Goal: Task Accomplishment & Management: Complete application form

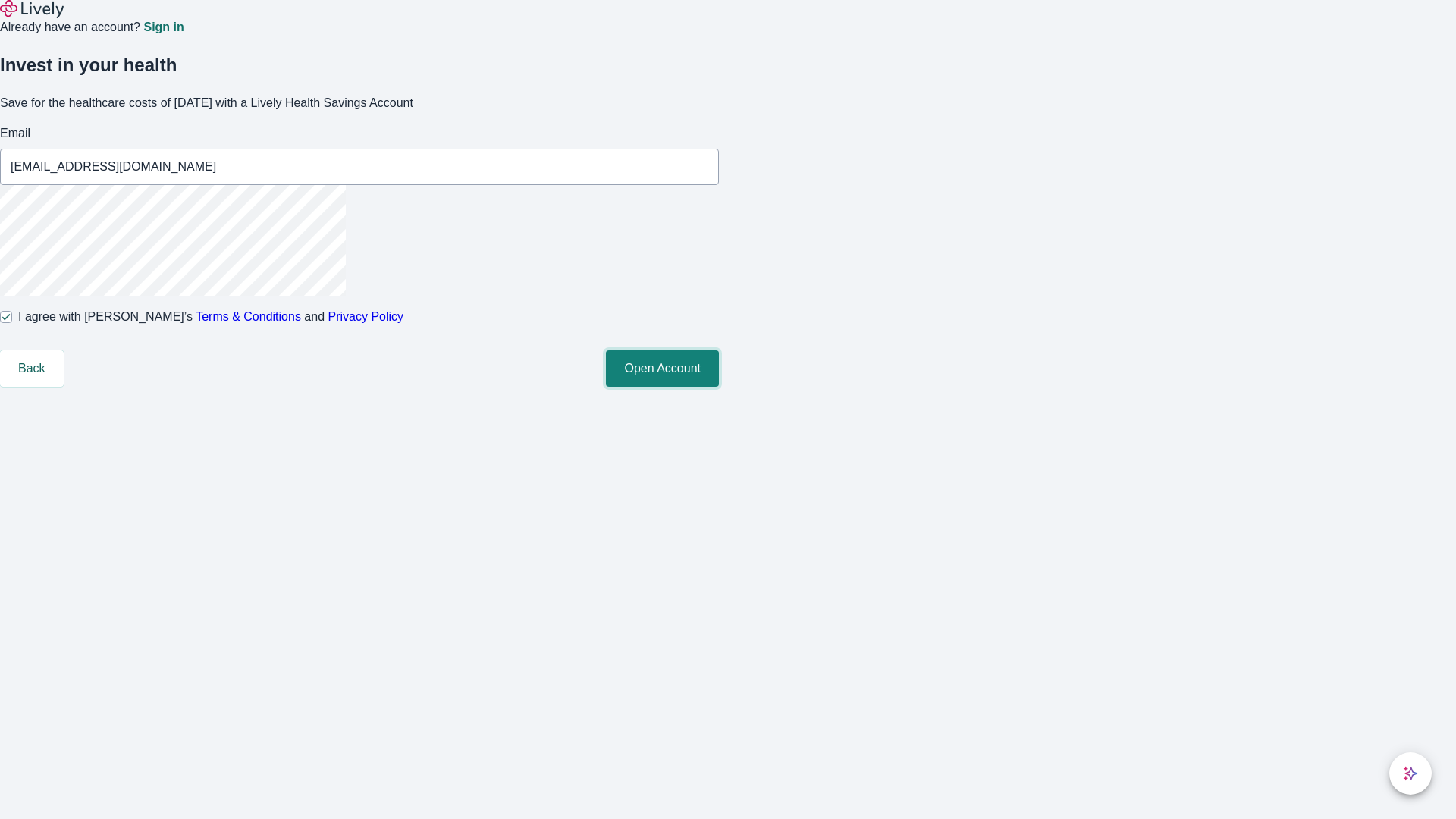
click at [718, 387] on button "Open Account" at bounding box center [662, 369] width 113 height 36
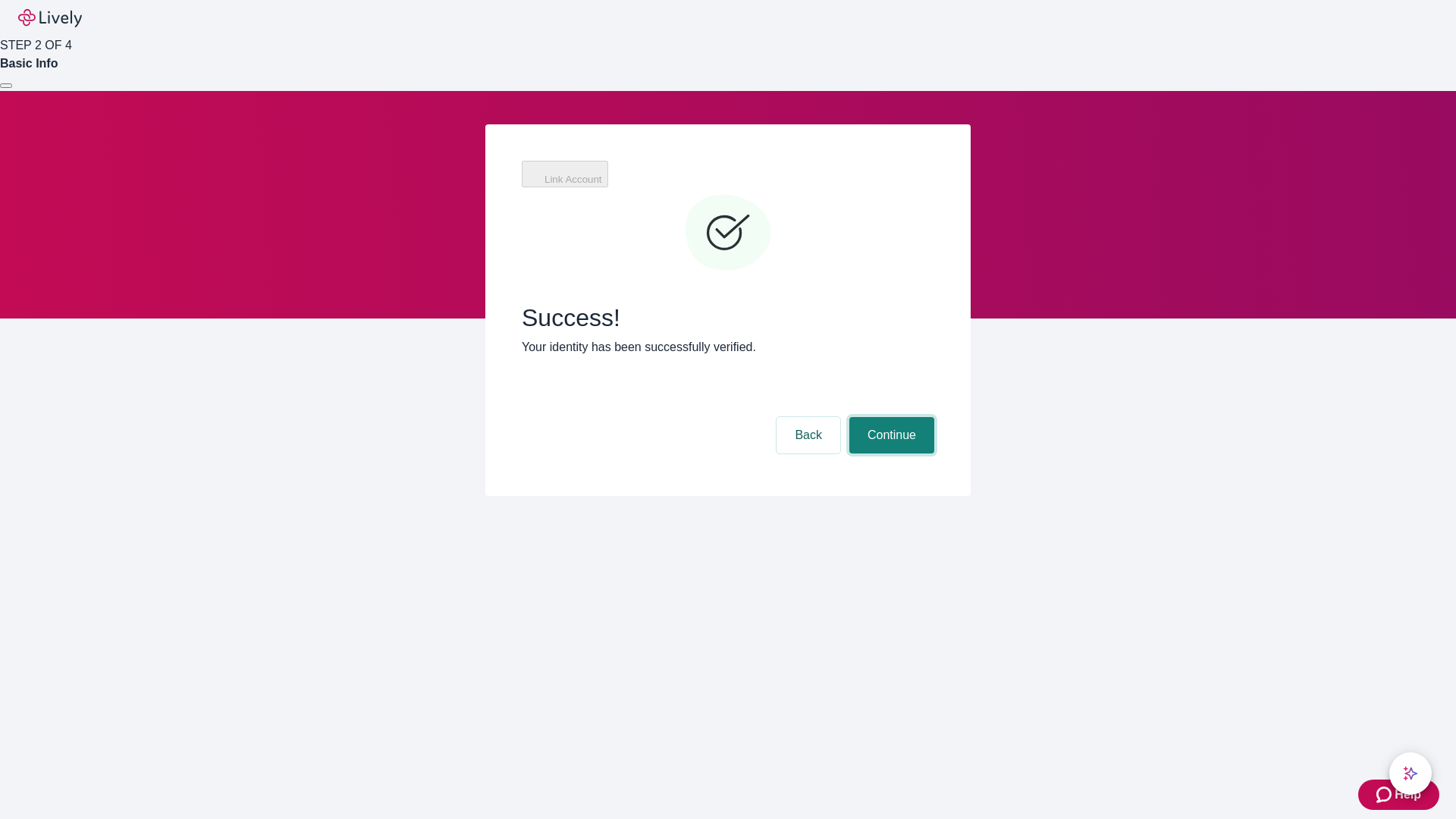
click at [889, 417] on button "Continue" at bounding box center [892, 435] width 85 height 36
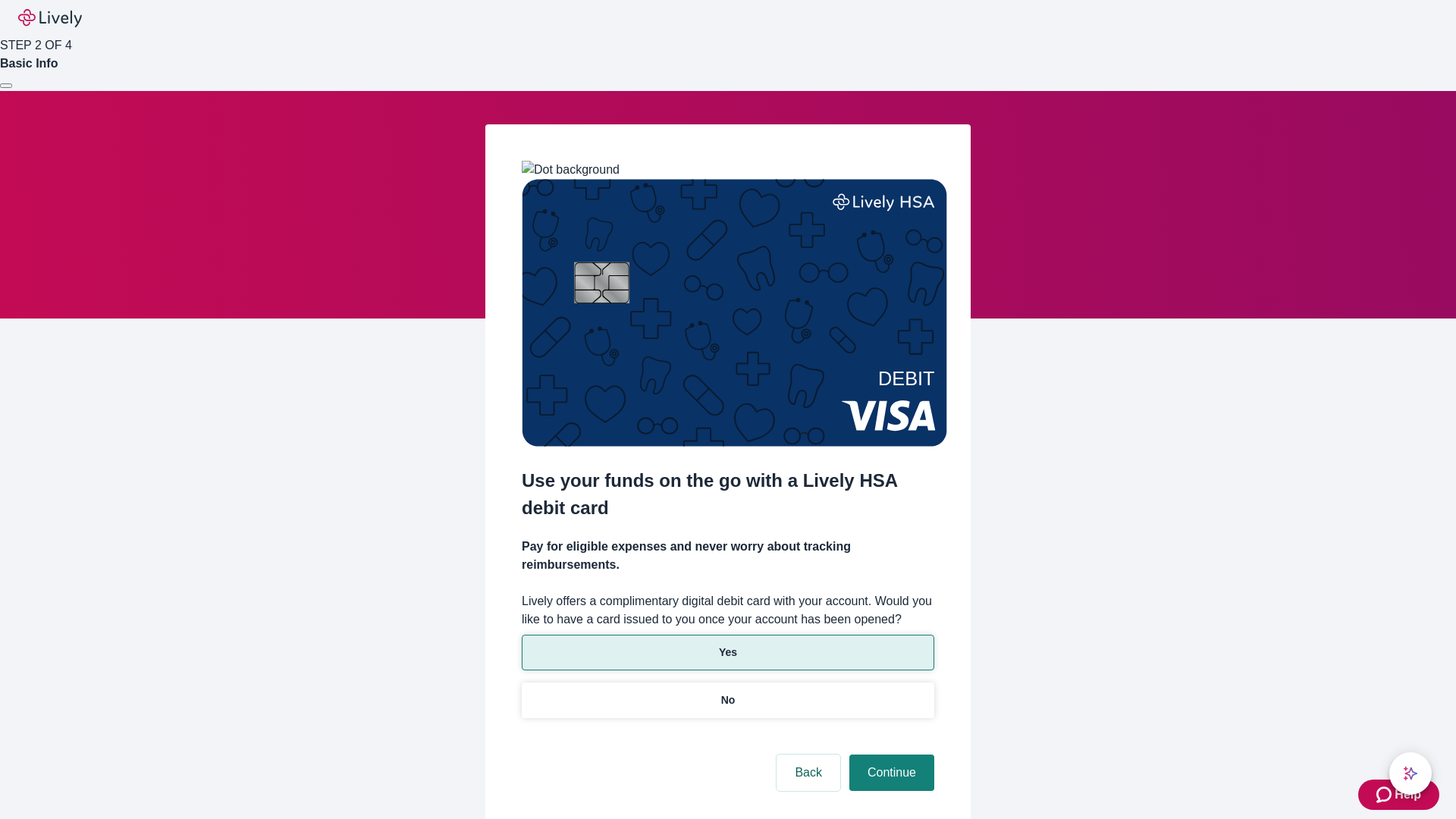
click at [728, 645] on p "Yes" at bounding box center [728, 652] width 18 height 16
click at [889, 755] on button "Continue" at bounding box center [892, 773] width 85 height 36
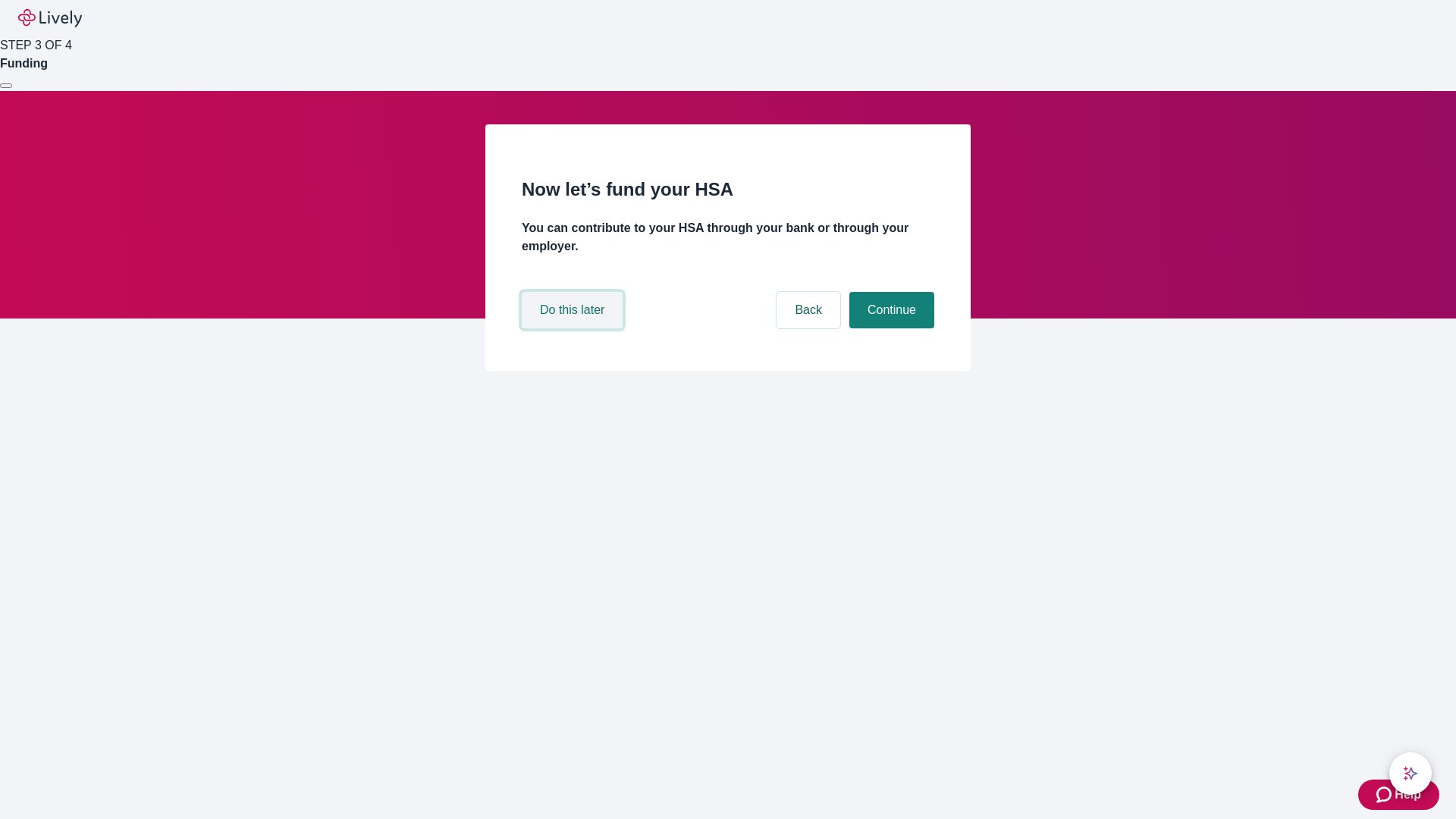
click at [574, 328] on button "Do this later" at bounding box center [573, 310] width 101 height 36
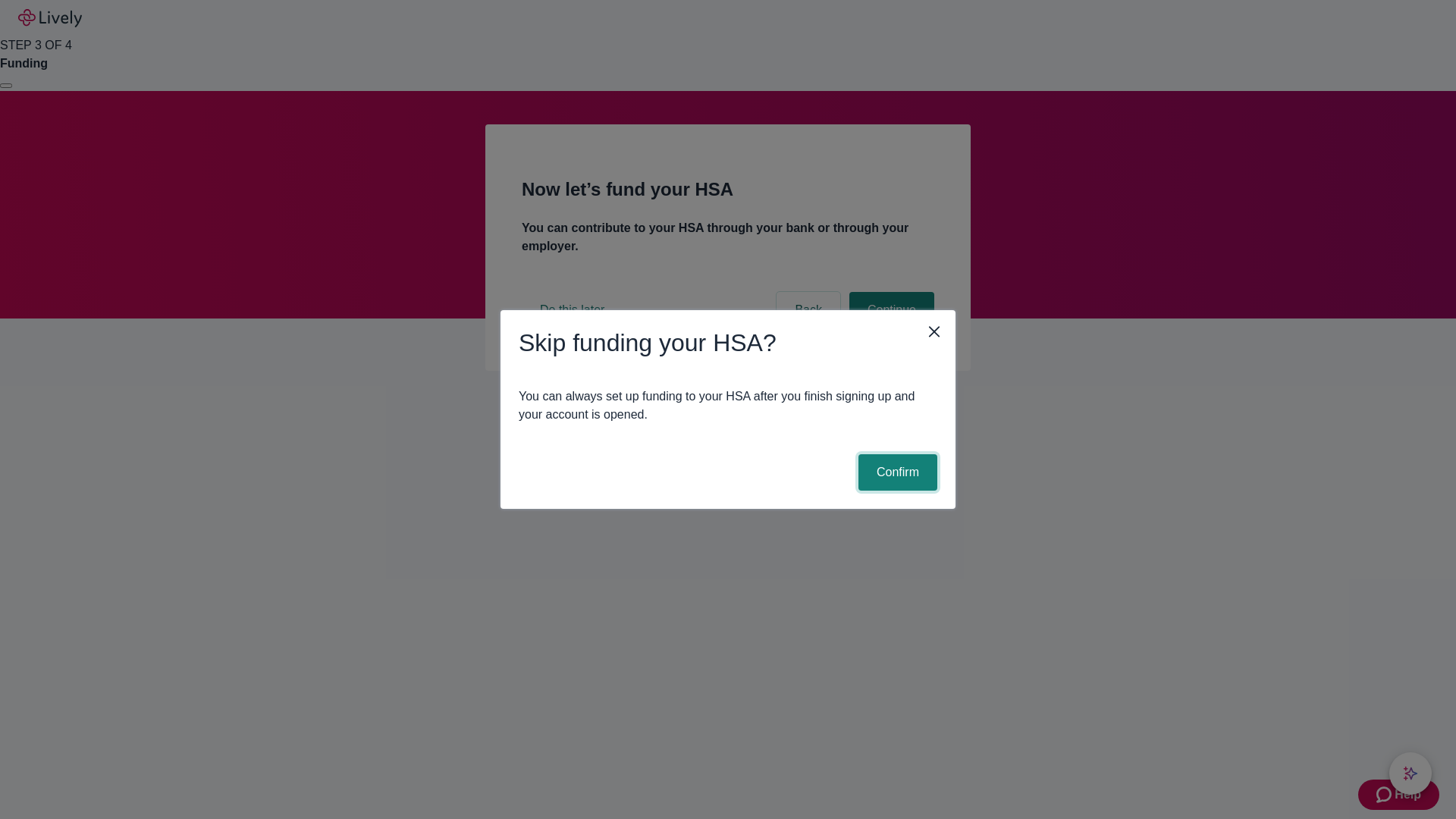
click at [896, 472] on button "Confirm" at bounding box center [897, 472] width 79 height 36
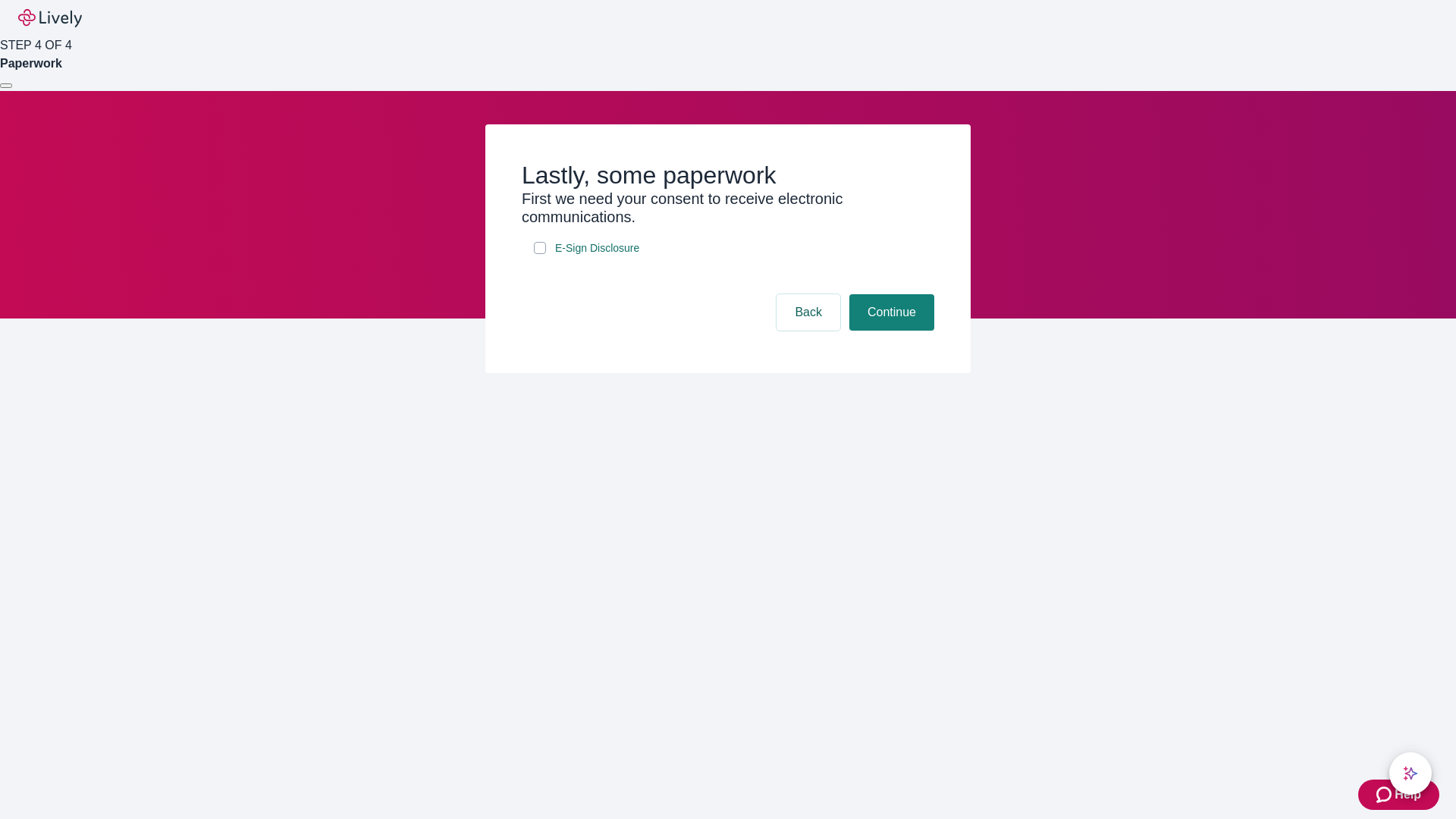
click at [540, 254] on input "E-Sign Disclosure" at bounding box center [539, 248] width 12 height 12
checkbox input "true"
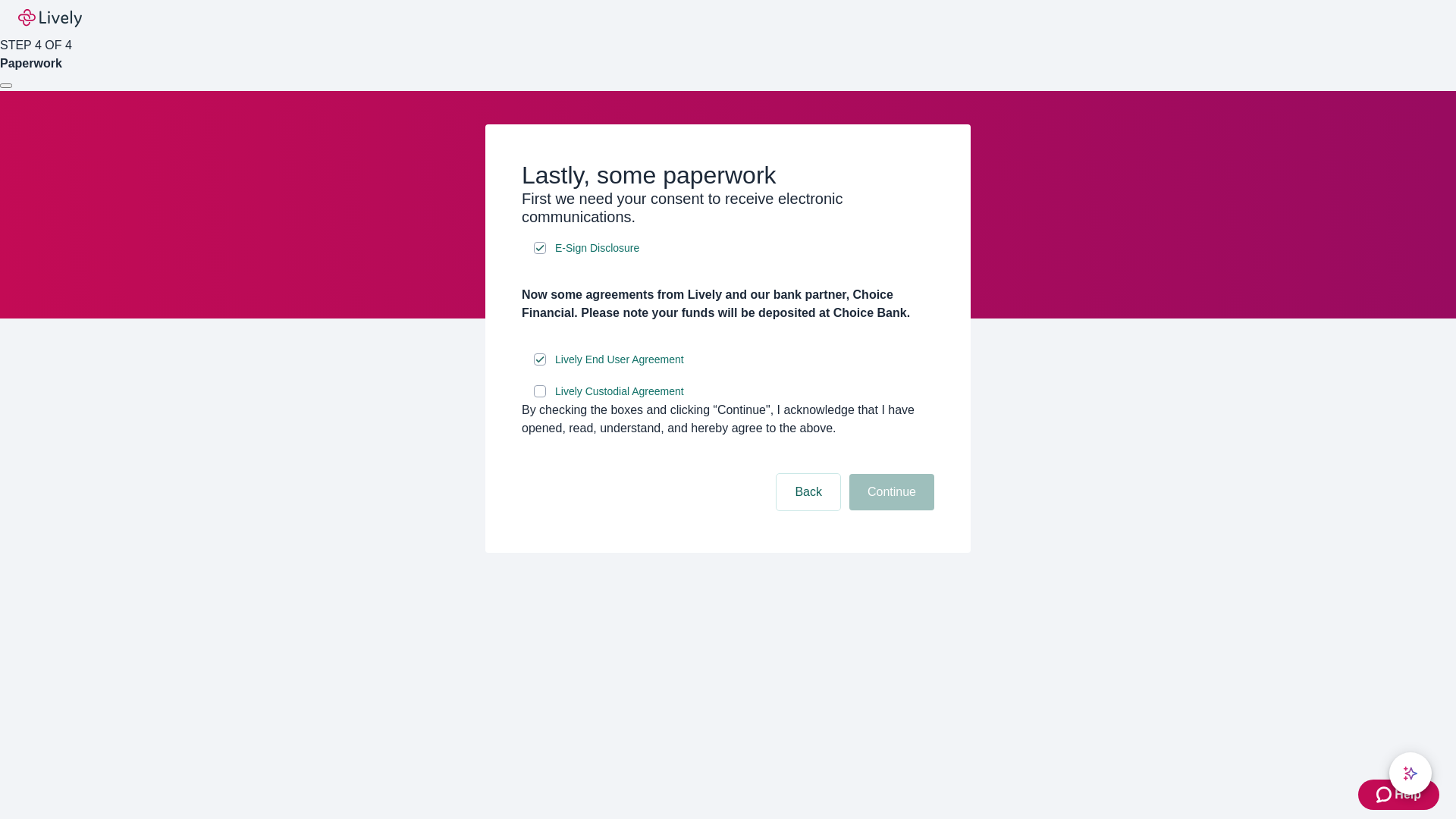
click at [540, 398] on input "Lively Custodial Agreement" at bounding box center [539, 391] width 12 height 12
checkbox input "true"
click at [889, 511] on button "Continue" at bounding box center [892, 492] width 85 height 36
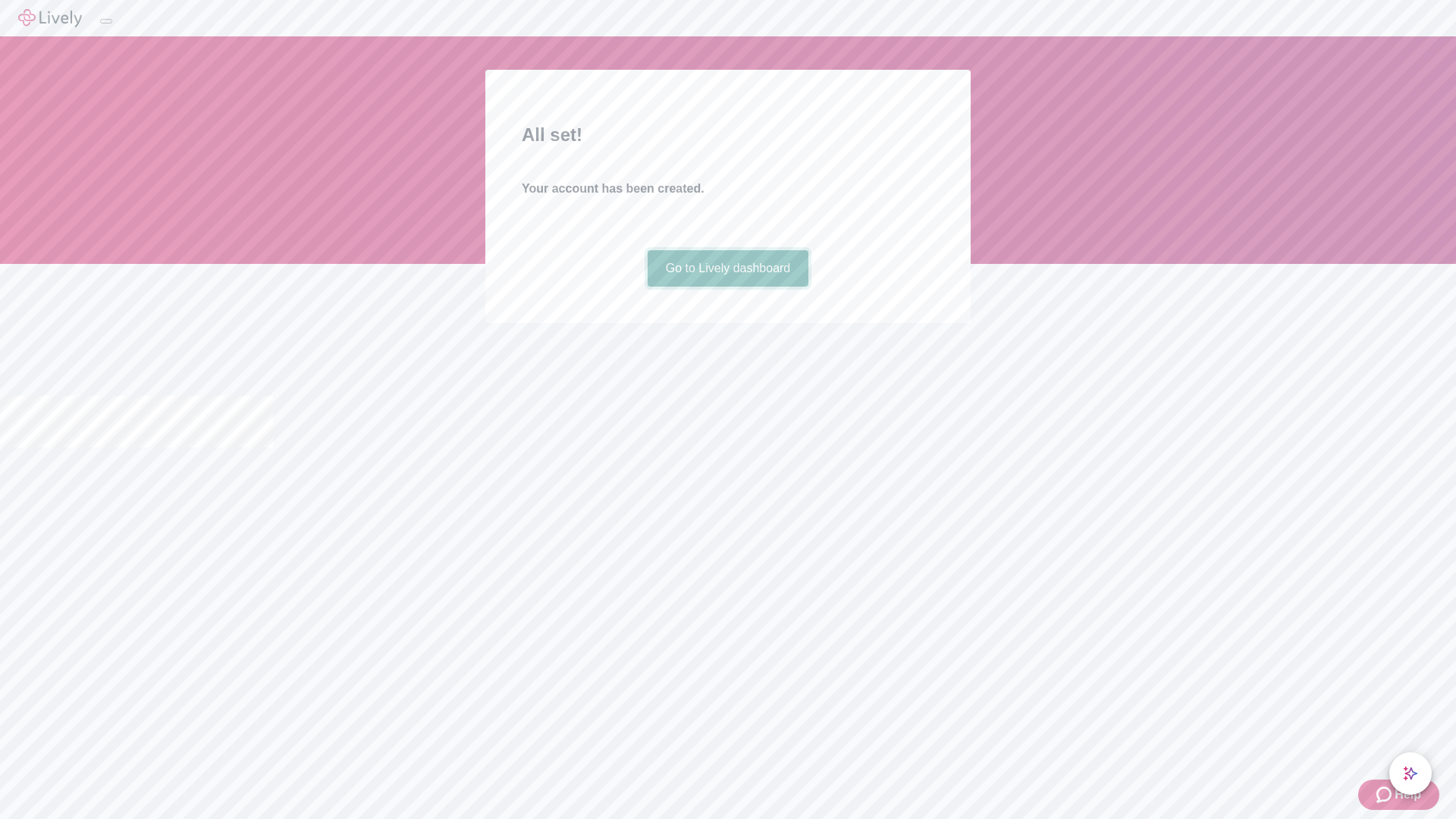
click at [728, 287] on link "Go to Lively dashboard" at bounding box center [728, 269] width 162 height 36
